Goal: Information Seeking & Learning: Understand process/instructions

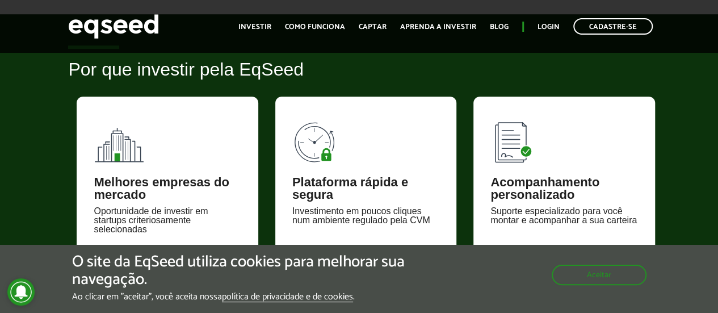
scroll to position [454, 0]
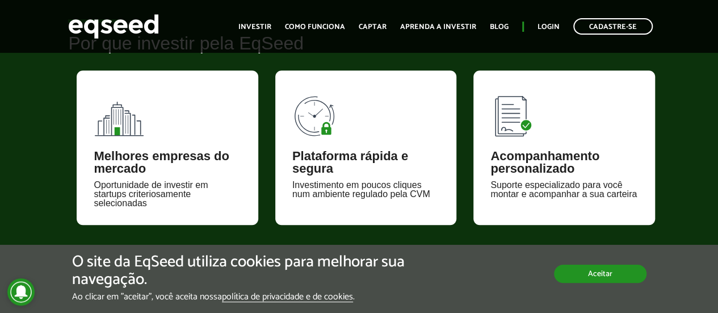
click at [589, 273] on button "Aceitar" at bounding box center [600, 274] width 93 height 18
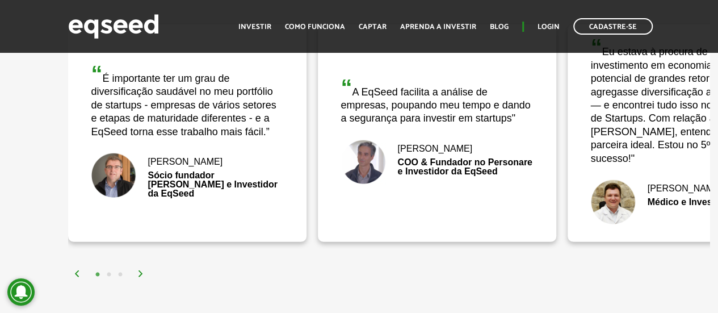
scroll to position [1533, 0]
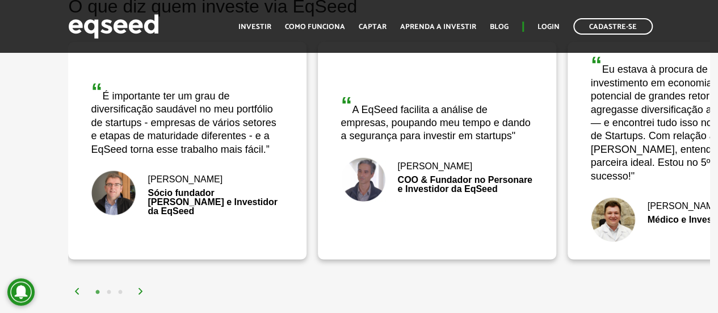
click at [139, 288] on img at bounding box center [140, 291] width 7 height 7
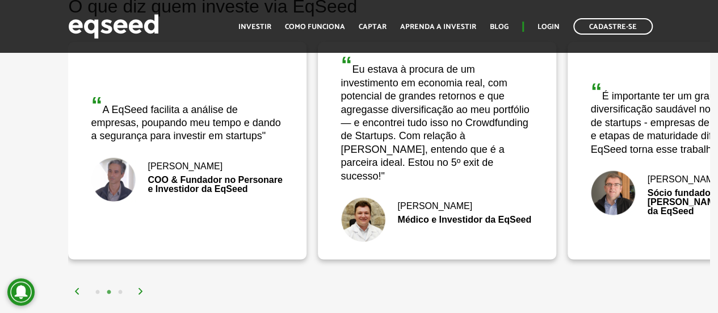
click at [139, 288] on img at bounding box center [140, 291] width 7 height 7
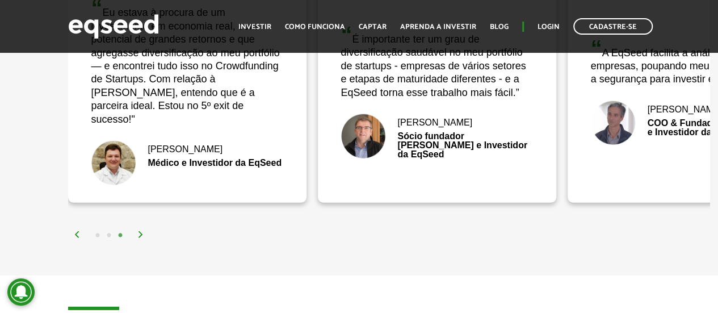
scroll to position [1193, 0]
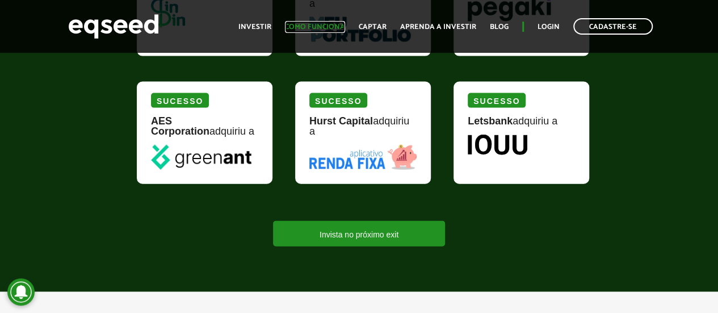
click at [300, 26] on link "Como funciona" at bounding box center [315, 26] width 60 height 7
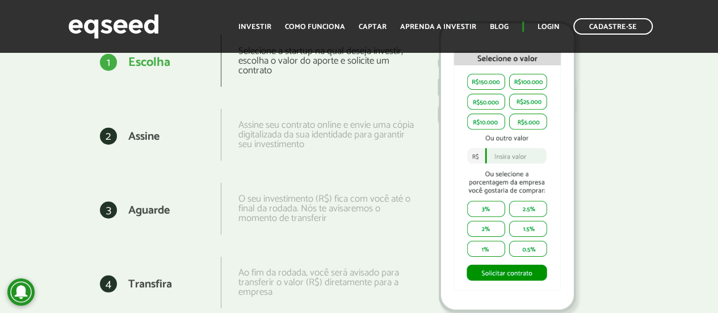
scroll to position [1704, 0]
